Goal: Find contact information: Find contact information

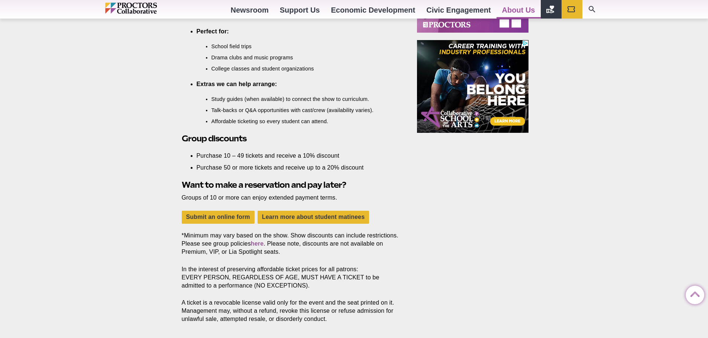
scroll to position [632, 0]
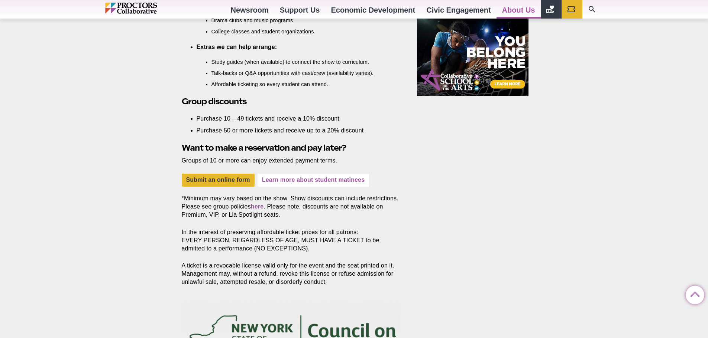
click at [330, 180] on link "Learn more about student matinees" at bounding box center [312, 180] width 111 height 13
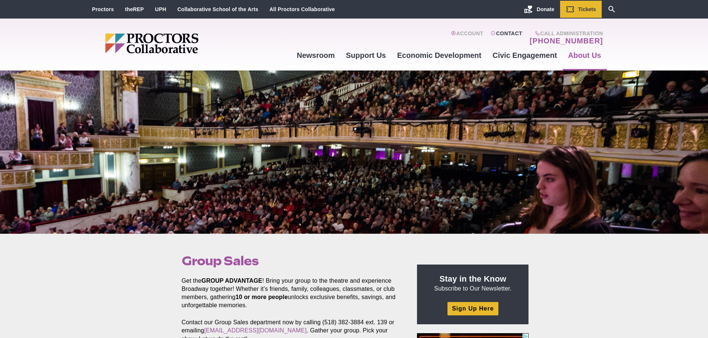
click at [500, 33] on link "Contact" at bounding box center [506, 37] width 32 height 15
